Goal: Transaction & Acquisition: Purchase product/service

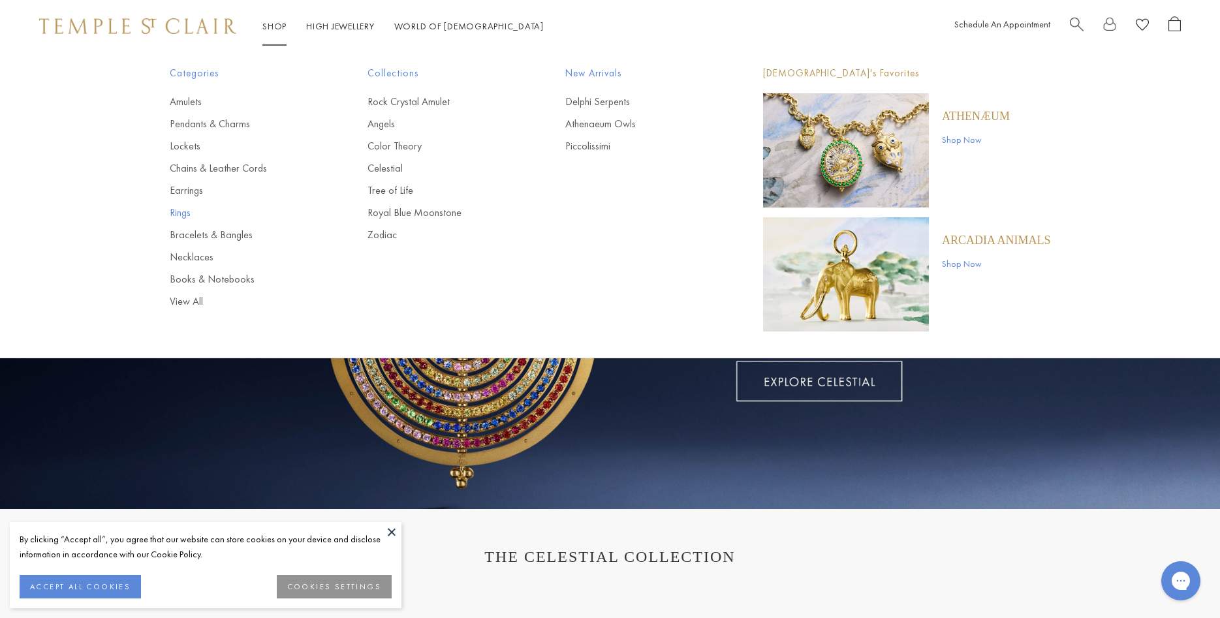
click at [174, 210] on link "Rings" at bounding box center [243, 213] width 146 height 14
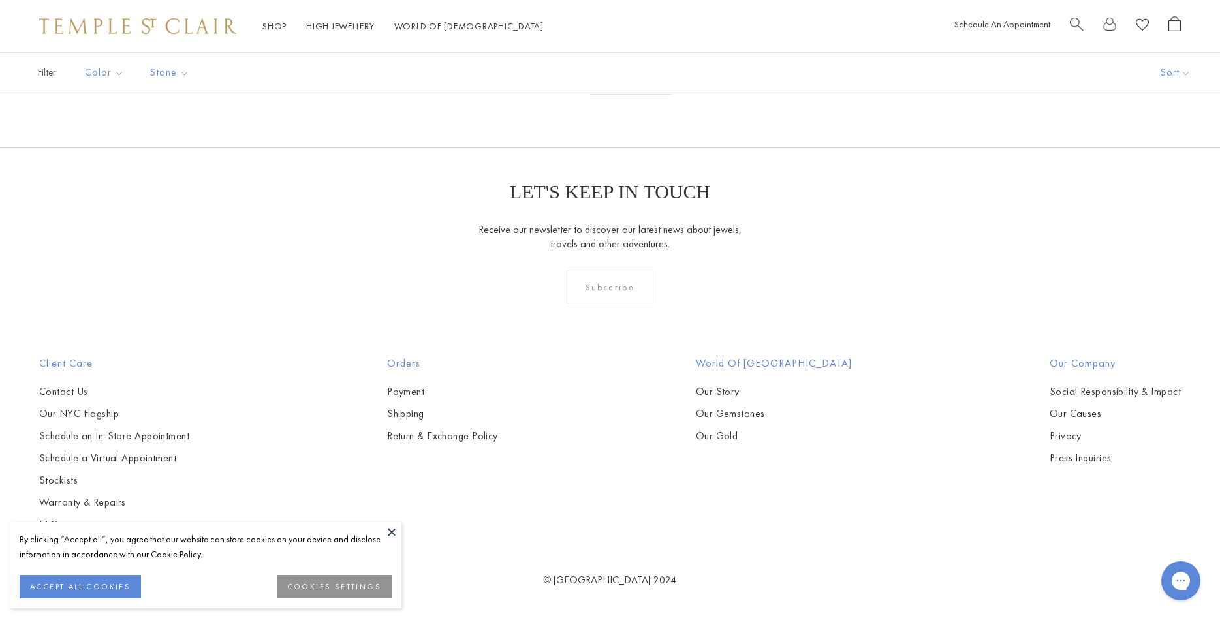
scroll to position [2730, 0]
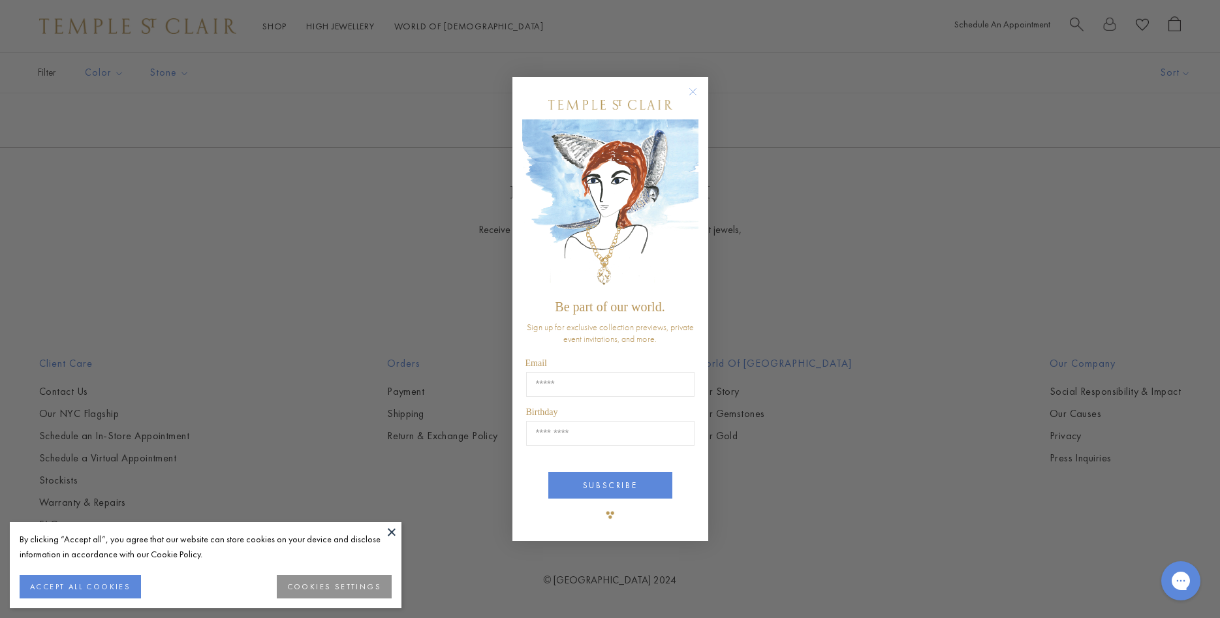
click at [694, 92] on circle "Close dialog" at bounding box center [693, 92] width 16 height 16
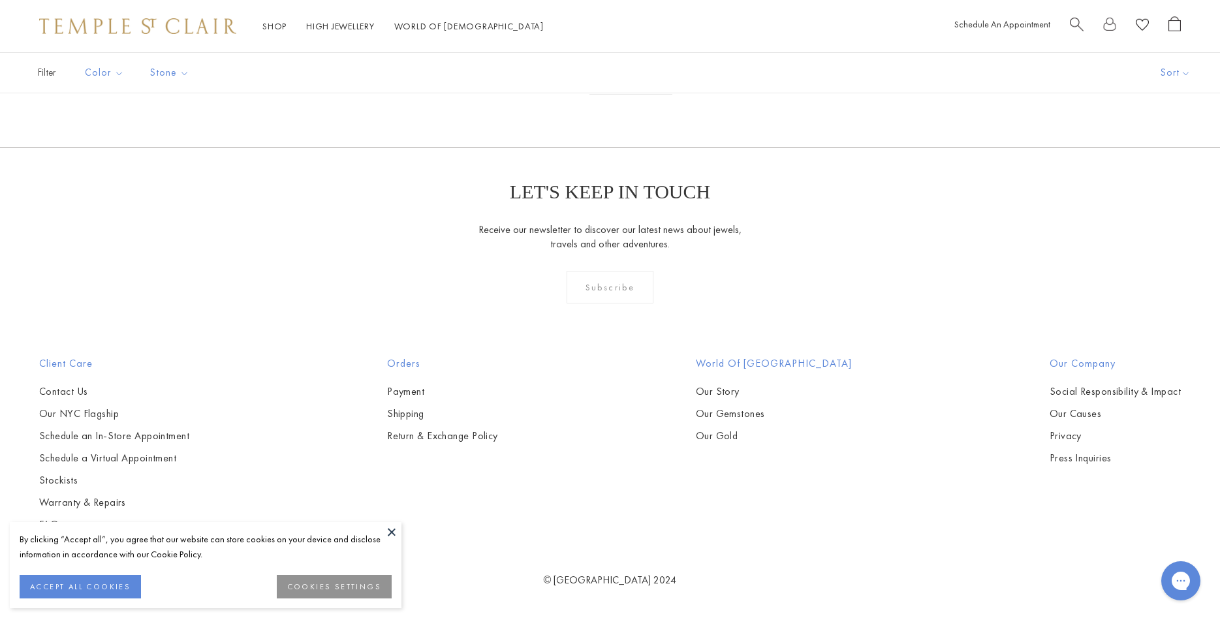
click at [390, 533] on button at bounding box center [392, 532] width 20 height 20
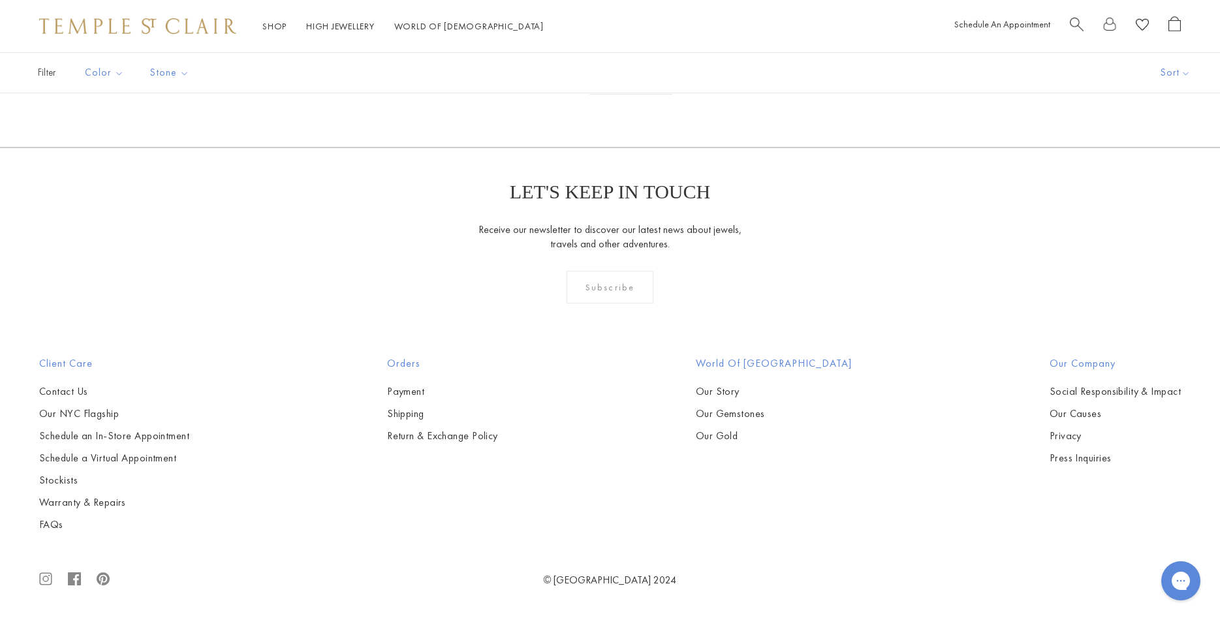
scroll to position [5526, 0]
click at [0, 0] on img at bounding box center [0, 0] width 0 height 0
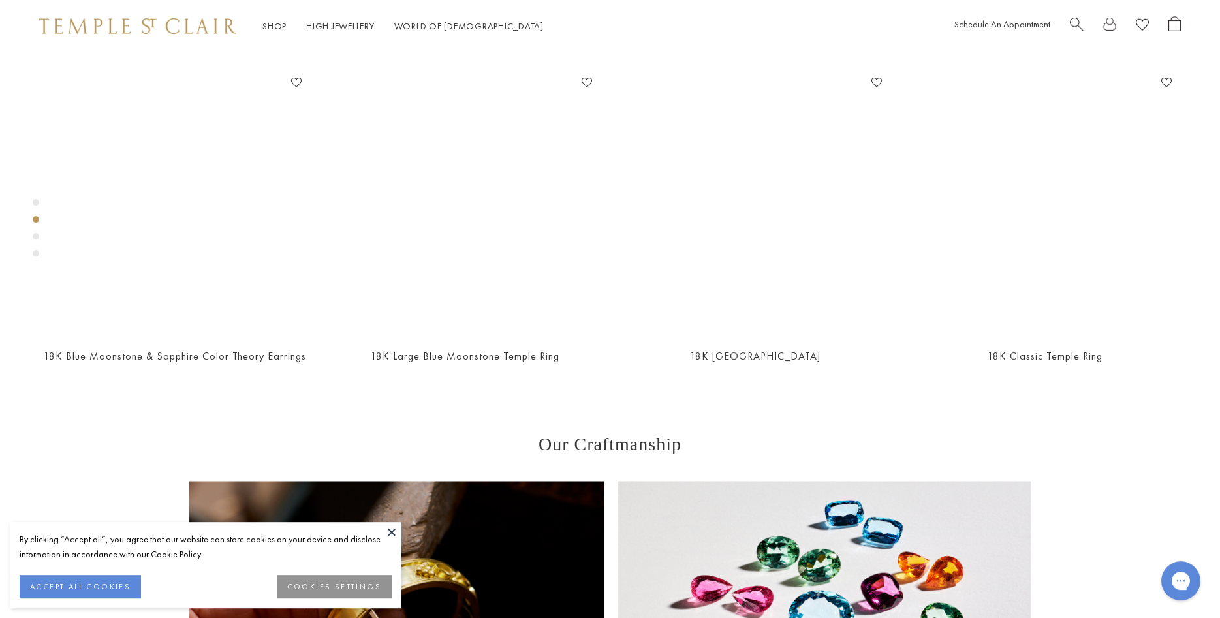
scroll to position [452, 0]
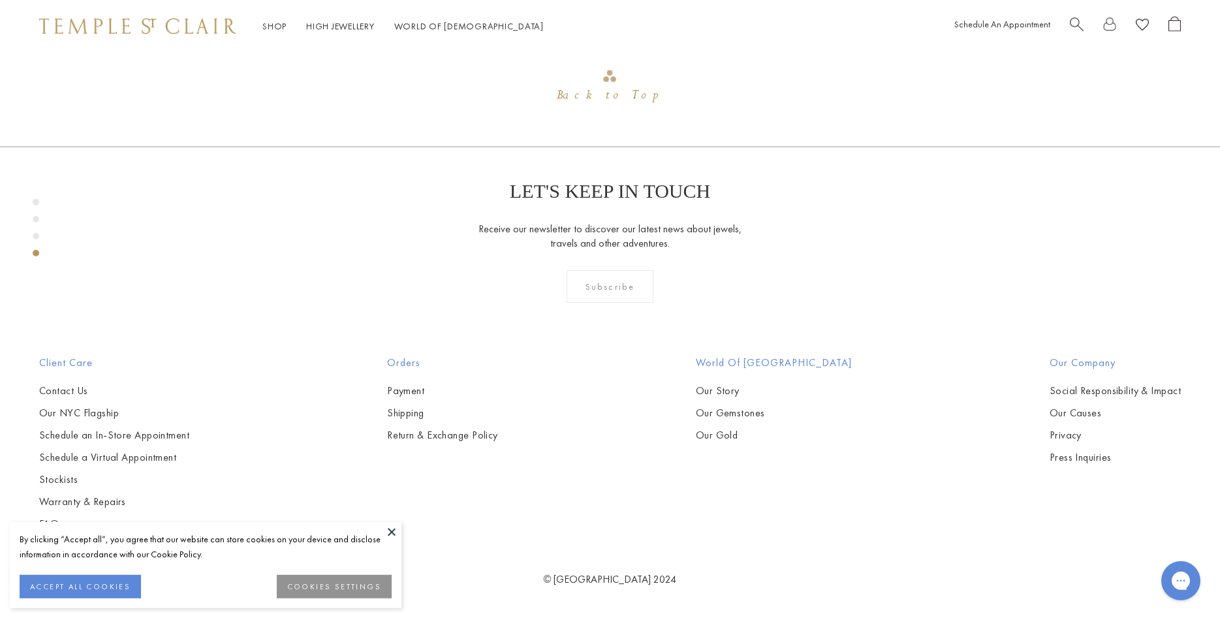
scroll to position [2050, 0]
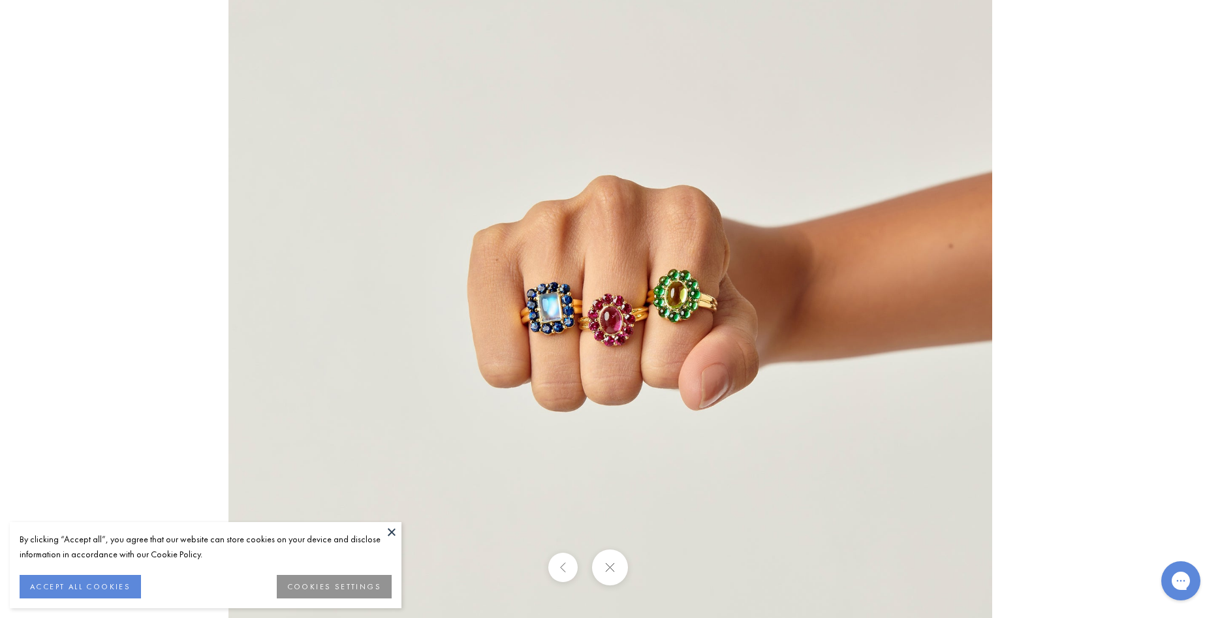
click at [545, 322] on img at bounding box center [610, 310] width 764 height 764
